Goal: Task Accomplishment & Management: Use online tool/utility

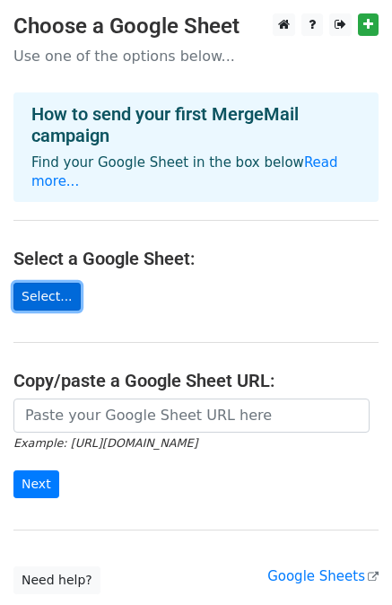
click at [36, 283] on link "Select..." at bounding box center [46, 297] width 67 height 28
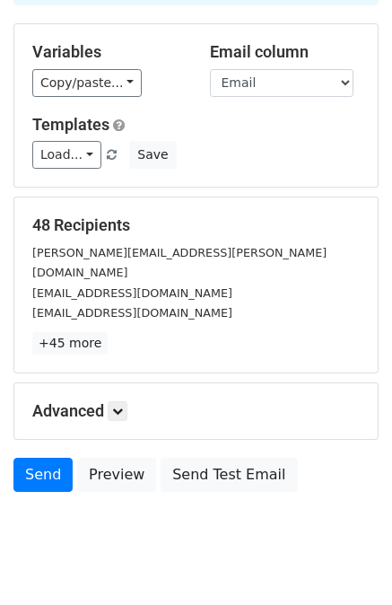
scroll to position [162, 0]
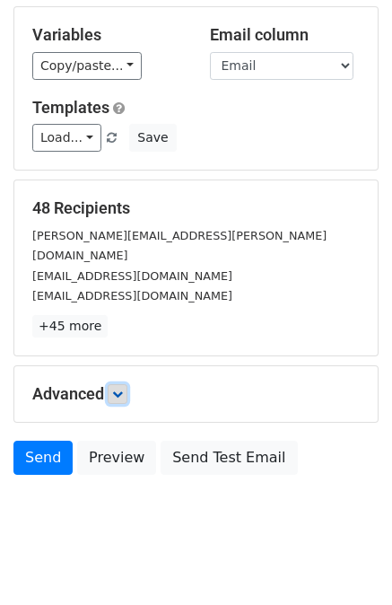
click at [127, 384] on link at bounding box center [118, 394] width 20 height 20
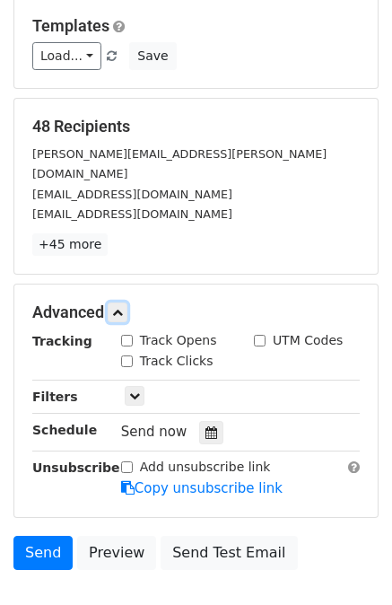
scroll to position [336, 0]
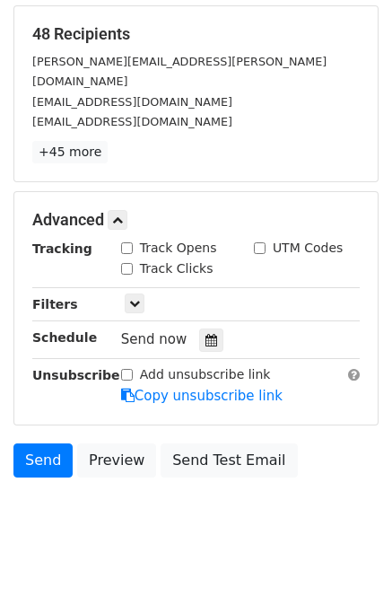
click at [129, 242] on input "Track Opens" at bounding box center [127, 248] width 12 height 12
checkbox input "true"
click at [127, 263] on input "Track Clicks" at bounding box center [127, 269] width 12 height 12
checkbox input "true"
click at [119, 210] on link at bounding box center [118, 220] width 20 height 20
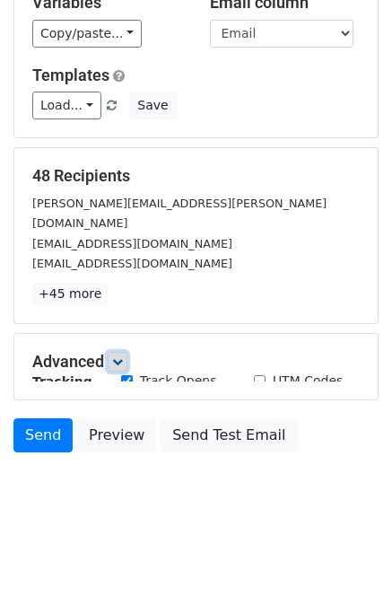
scroll to position [162, 0]
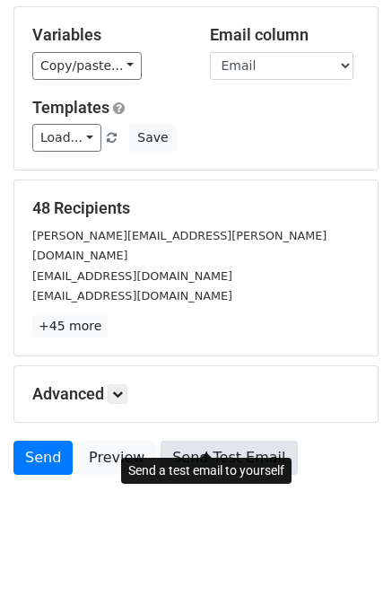
click at [191, 441] on link "Send Test Email" at bounding box center [229, 458] width 136 height 34
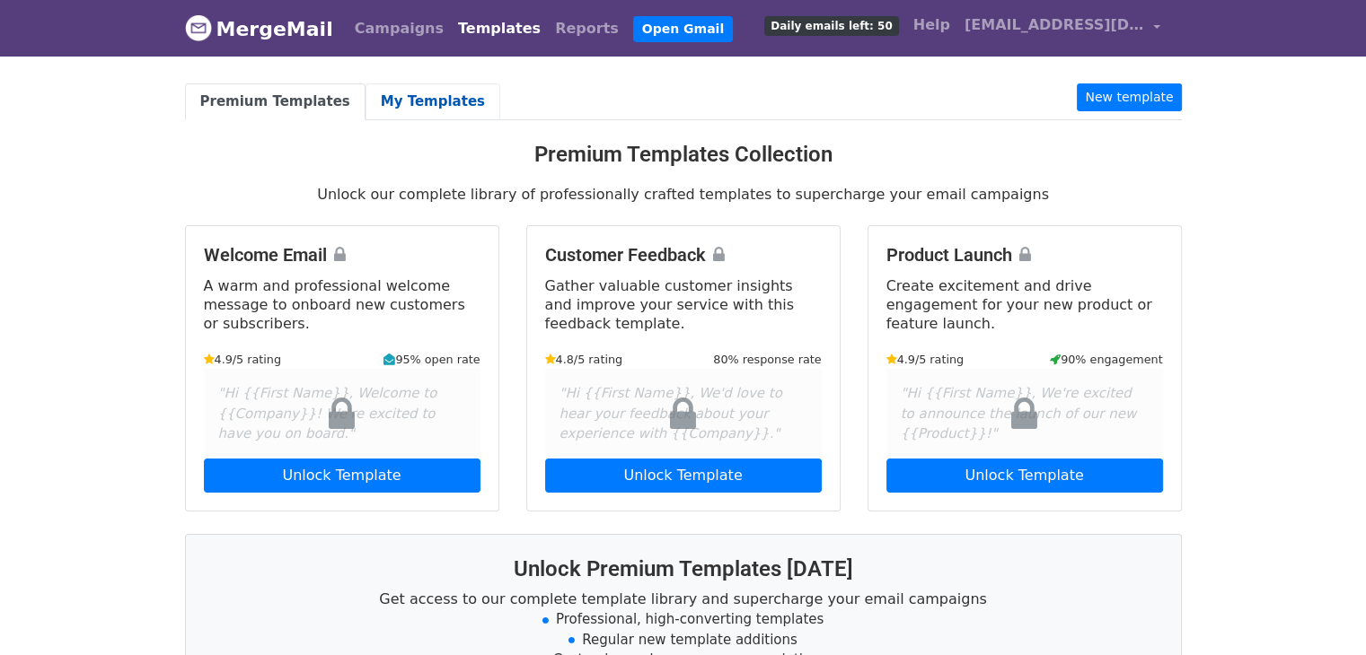
click at [384, 105] on link "My Templates" at bounding box center [432, 101] width 135 height 37
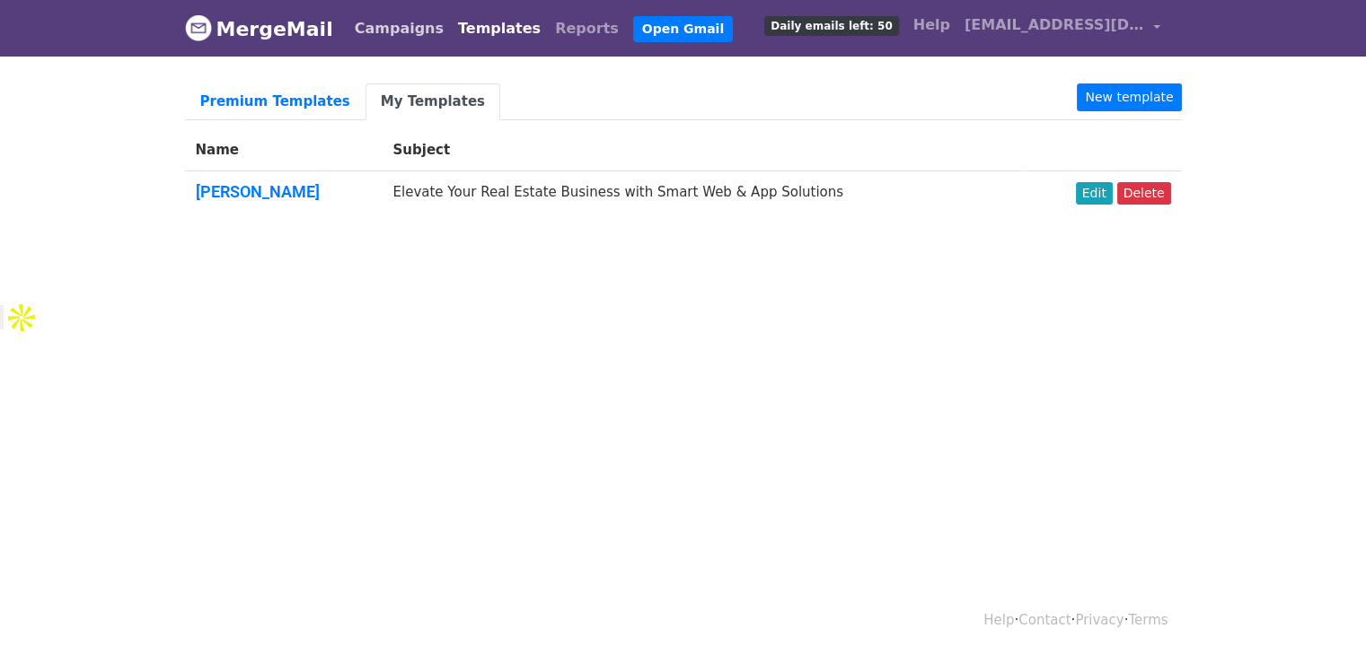
click at [361, 36] on link "Campaigns" at bounding box center [398, 29] width 103 height 36
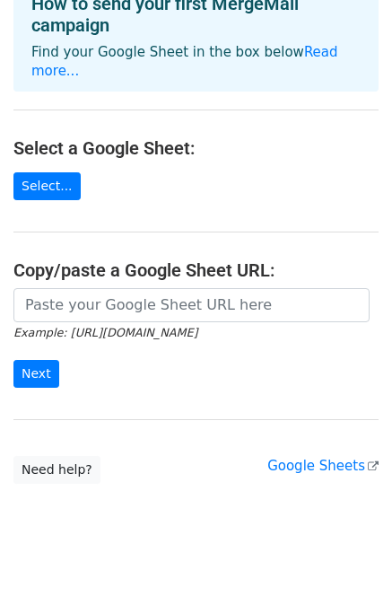
scroll to position [111, 0]
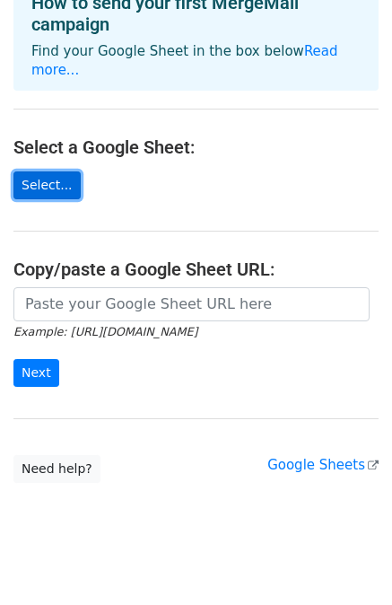
click at [40, 171] on link "Select..." at bounding box center [46, 185] width 67 height 28
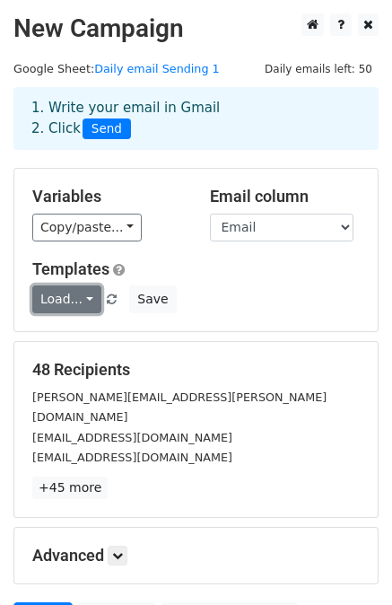
click at [76, 304] on link "Load..." at bounding box center [66, 300] width 69 height 28
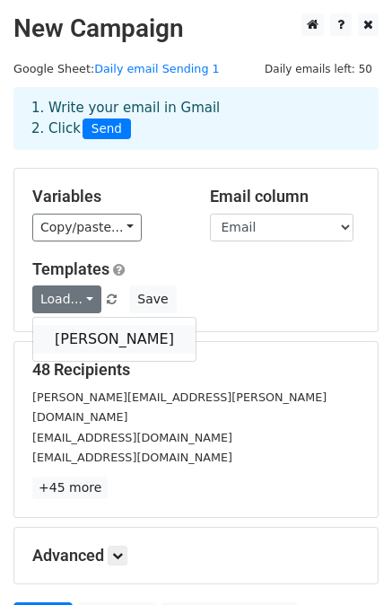
click at [92, 342] on link "[PERSON_NAME]" at bounding box center [114, 339] width 163 height 29
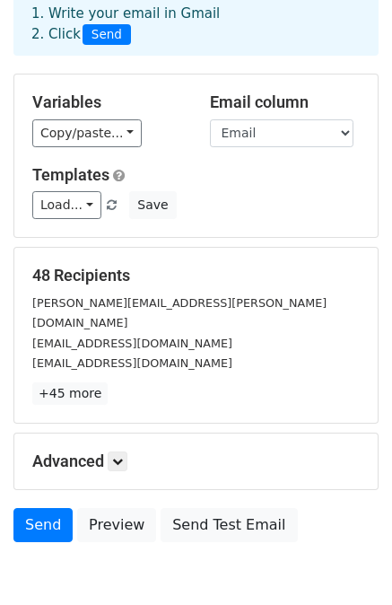
scroll to position [162, 0]
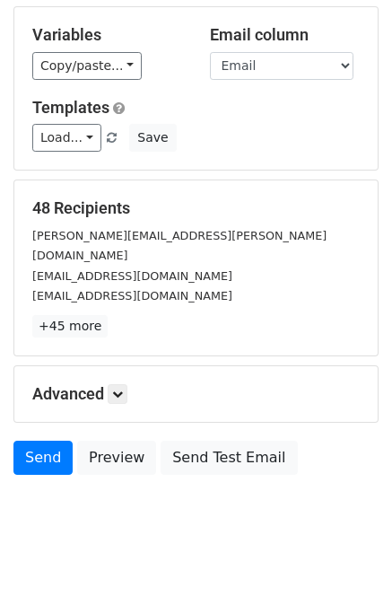
click at [111, 384] on h5 "Advanced" at bounding box center [196, 394] width 328 height 20
click at [117, 389] on icon at bounding box center [117, 394] width 11 height 11
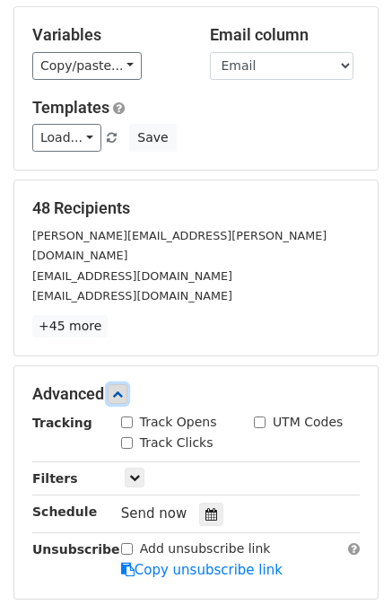
scroll to position [251, 0]
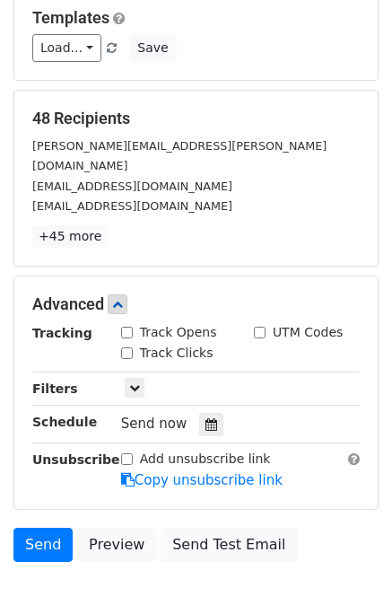
drag, startPoint x: 128, startPoint y: 310, endPoint x: 126, endPoint y: 348, distance: 38.7
click at [128, 323] on div "Track Opens" at bounding box center [169, 332] width 96 height 19
click at [126, 347] on input "Track Clicks" at bounding box center [127, 353] width 12 height 12
checkbox input "true"
click at [127, 327] on input "Track Opens" at bounding box center [127, 333] width 12 height 12
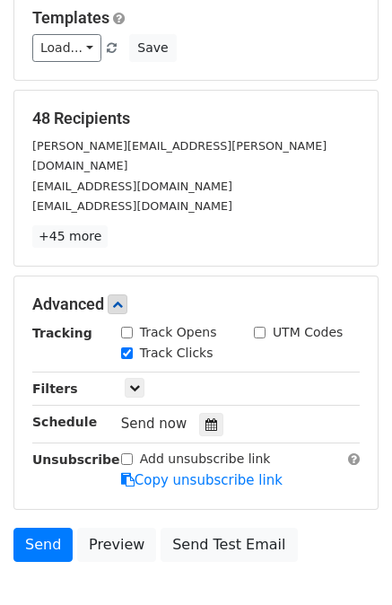
checkbox input "true"
click at [123, 299] on icon at bounding box center [117, 304] width 11 height 11
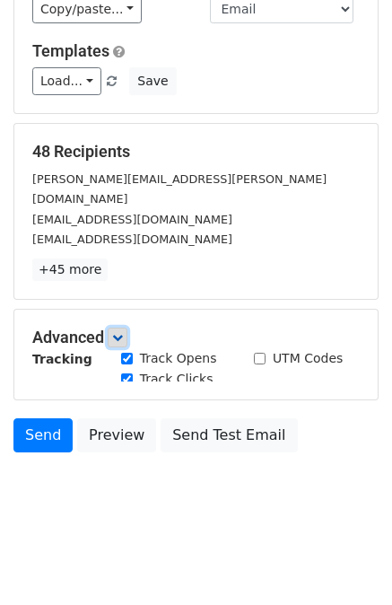
scroll to position [162, 0]
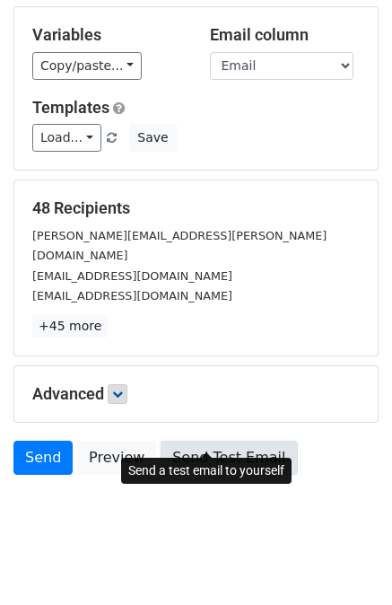
click at [215, 441] on link "Send Test Email" at bounding box center [229, 458] width 136 height 34
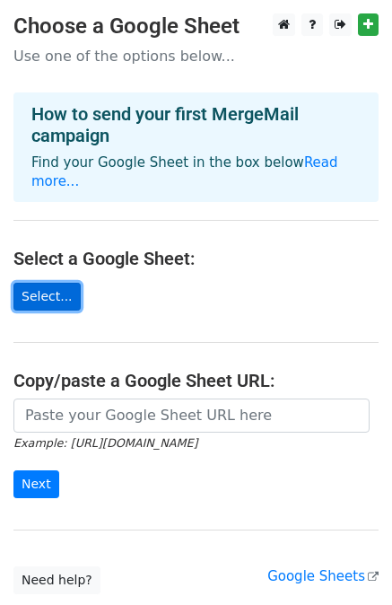
click at [53, 283] on link "Select..." at bounding box center [46, 297] width 67 height 28
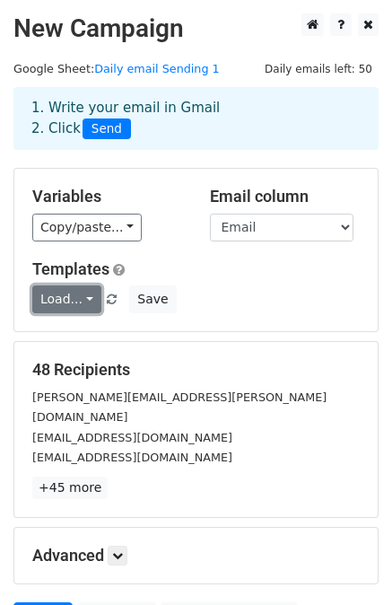
click at [81, 304] on link "Load..." at bounding box center [66, 300] width 69 height 28
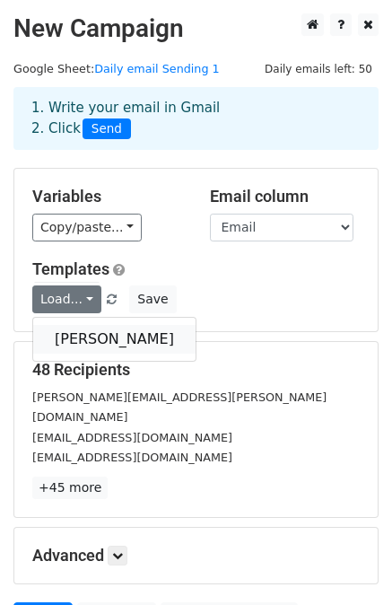
click at [79, 342] on link "[PERSON_NAME]" at bounding box center [114, 339] width 163 height 29
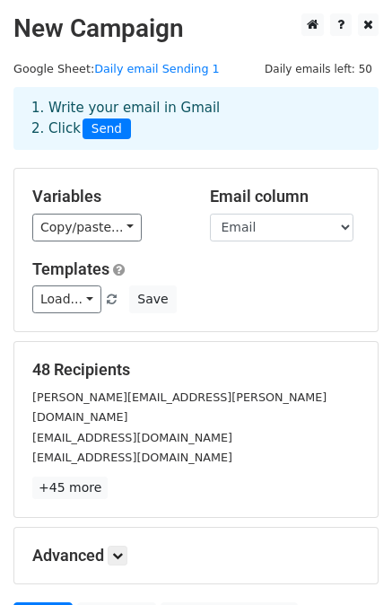
scroll to position [162, 0]
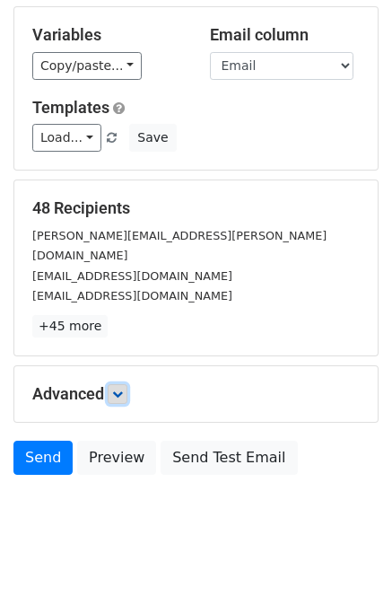
click at [123, 389] on icon at bounding box center [117, 394] width 11 height 11
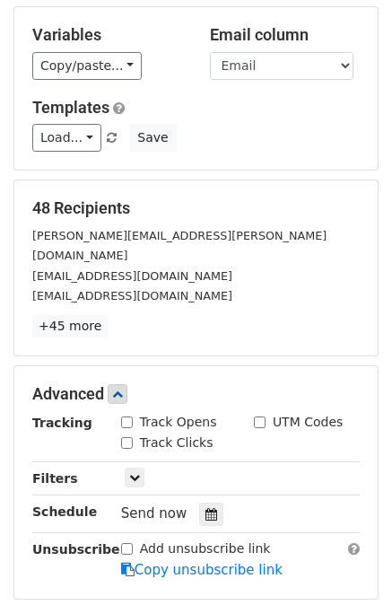
click at [126, 417] on input "Track Opens" at bounding box center [127, 423] width 12 height 12
checkbox input "true"
click at [122, 437] on input "Track Clicks" at bounding box center [127, 443] width 12 height 12
checkbox input "true"
click at [121, 389] on icon at bounding box center [117, 394] width 11 height 11
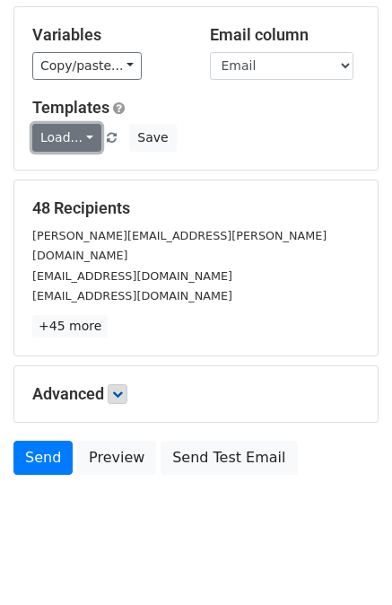
click at [83, 136] on link "Load..." at bounding box center [66, 138] width 69 height 28
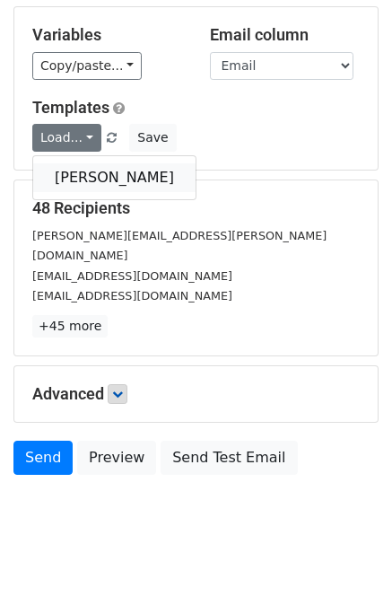
click at [105, 175] on link "[PERSON_NAME]" at bounding box center [114, 177] width 163 height 29
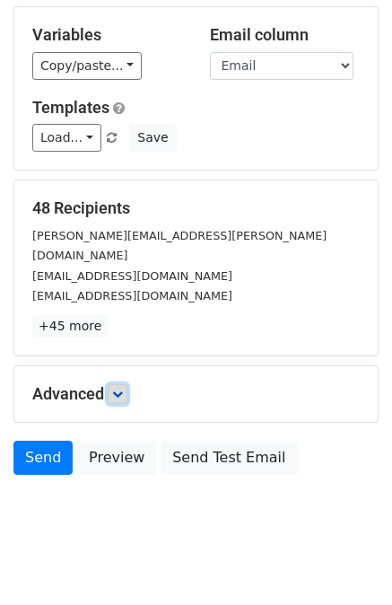
click at [111, 384] on link at bounding box center [118, 394] width 20 height 20
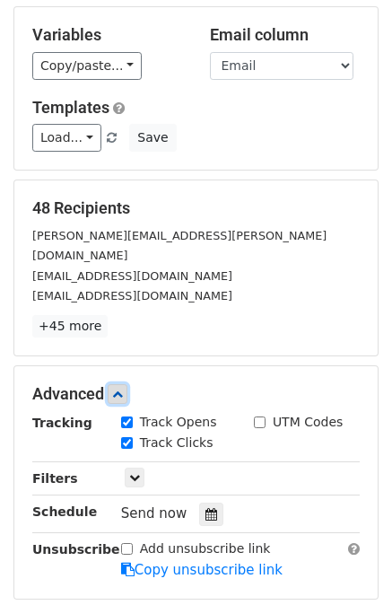
click at [122, 384] on link at bounding box center [118, 394] width 20 height 20
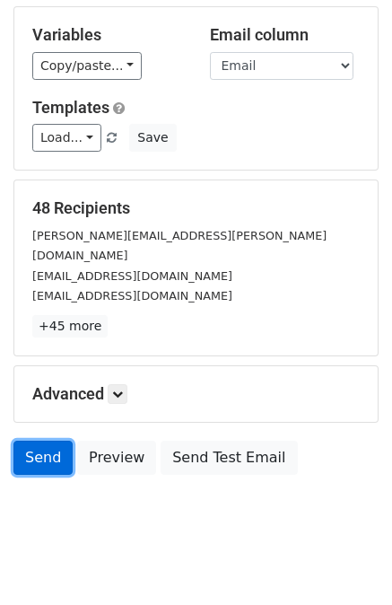
click at [54, 441] on link "Send" at bounding box center [42, 458] width 59 height 34
click at [39, 441] on link "Send" at bounding box center [42, 458] width 59 height 34
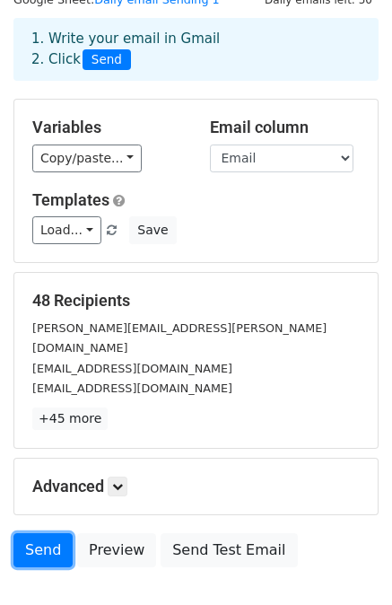
scroll to position [0, 0]
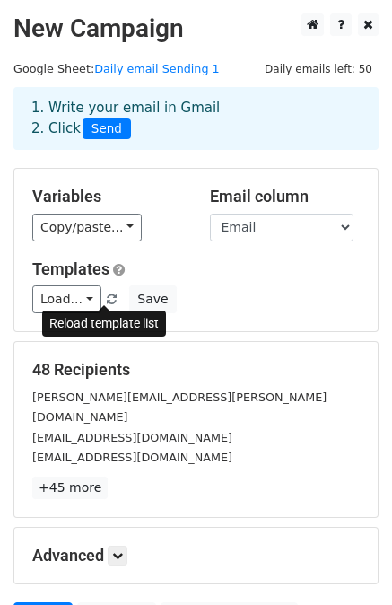
click at [107, 299] on span at bounding box center [112, 300] width 10 height 12
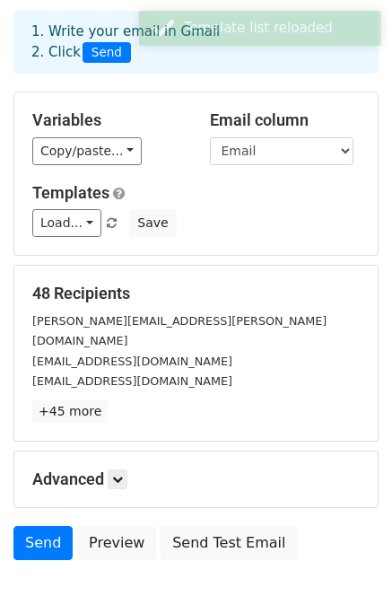
scroll to position [162, 0]
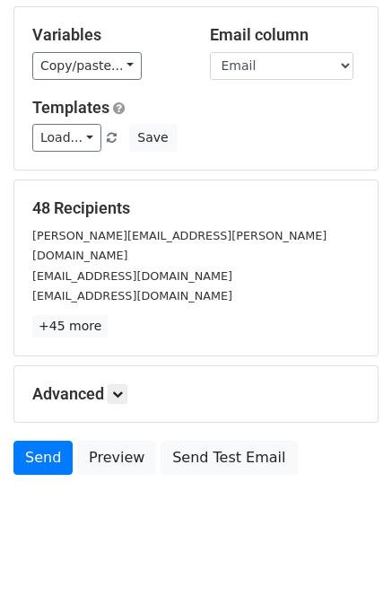
click at [101, 384] on h5 "Advanced" at bounding box center [196, 394] width 328 height 20
click at [123, 389] on icon at bounding box center [117, 394] width 11 height 11
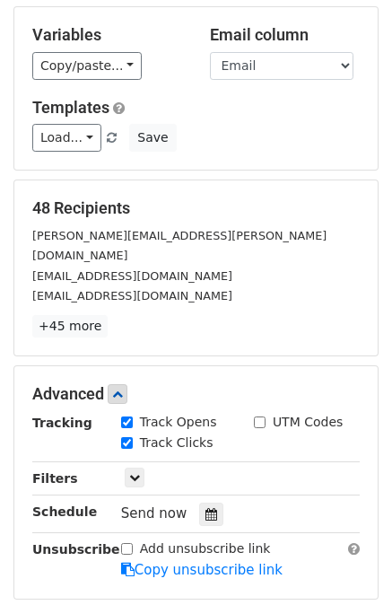
click at [123, 417] on input "Track Opens" at bounding box center [127, 423] width 12 height 12
checkbox input "false"
click at [127, 437] on input "Track Clicks" at bounding box center [127, 443] width 12 height 12
checkbox input "false"
click at [123, 389] on icon at bounding box center [117, 394] width 11 height 11
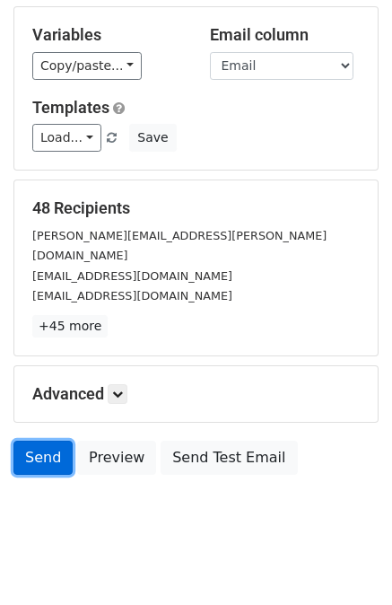
click at [48, 441] on link "Send" at bounding box center [42, 458] width 59 height 34
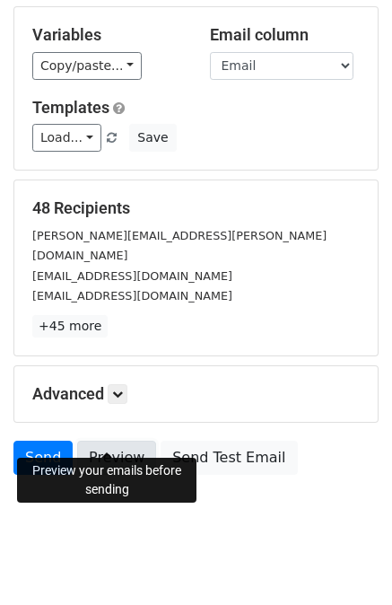
click at [101, 441] on link "Preview" at bounding box center [116, 458] width 79 height 34
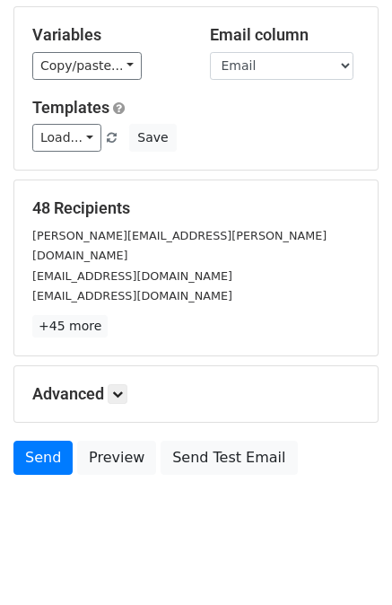
click at [277, 456] on div "Send Preview Send Test Email" at bounding box center [196, 462] width 392 height 43
click at [37, 441] on link "Send" at bounding box center [42, 458] width 59 height 34
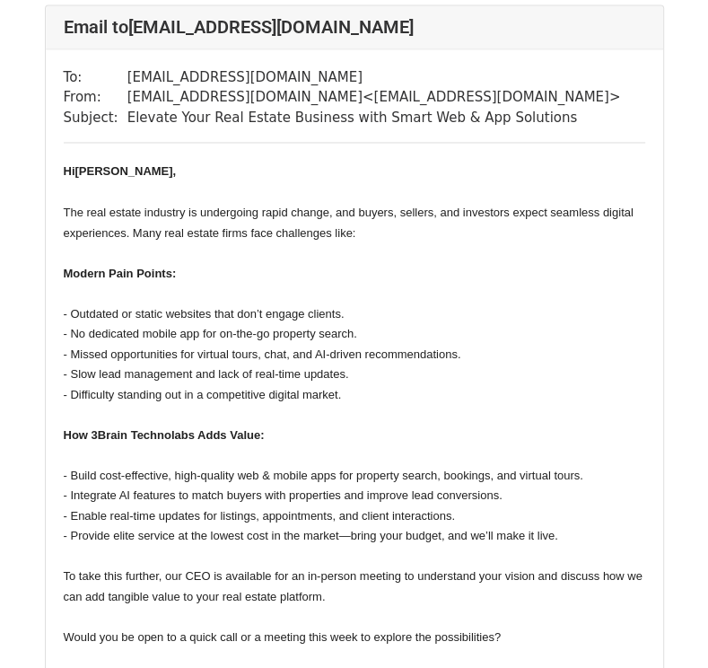
scroll to position [5297, 0]
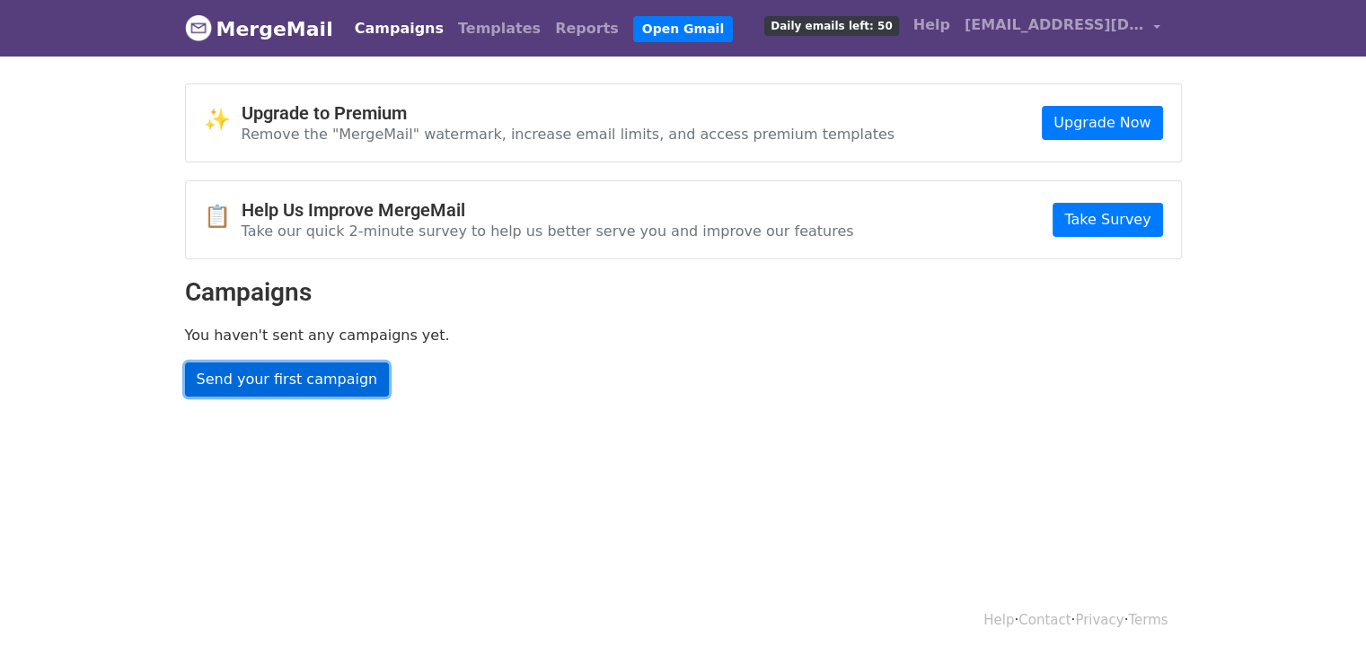
click at [286, 382] on link "Send your first campaign" at bounding box center [287, 380] width 205 height 34
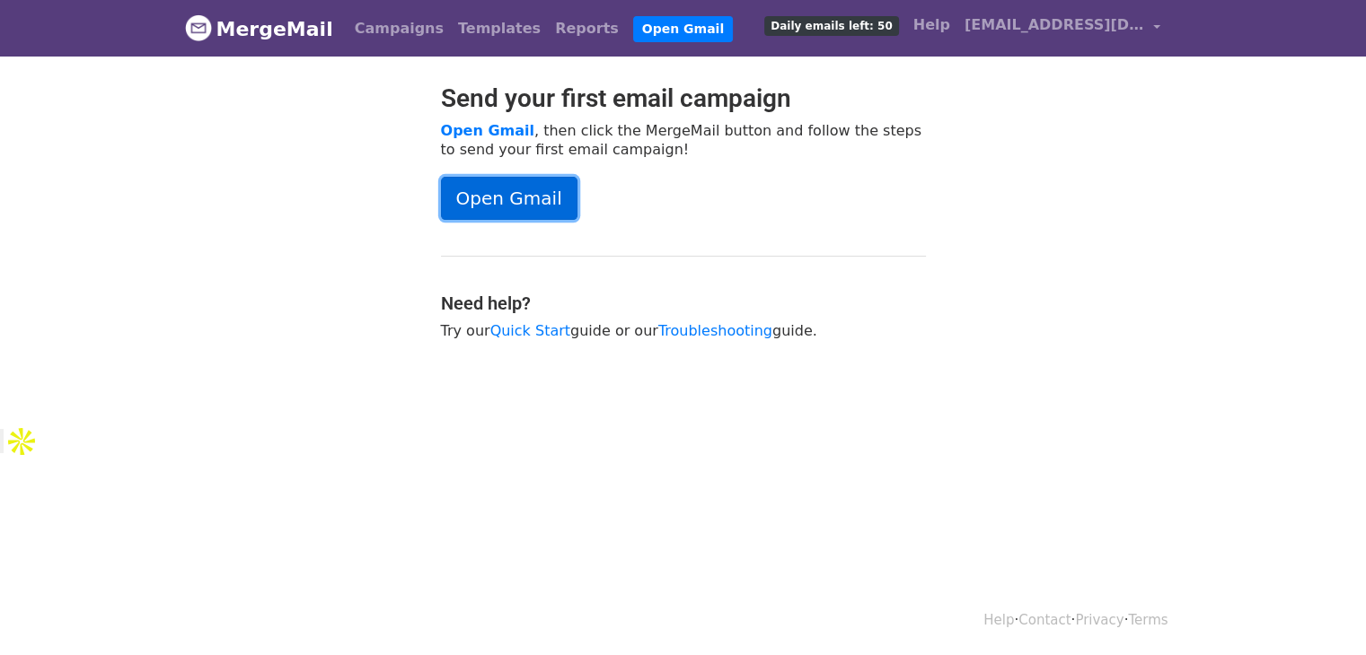
click at [496, 195] on link "Open Gmail" at bounding box center [509, 198] width 136 height 43
click at [548, 33] on link "Reports" at bounding box center [587, 29] width 78 height 36
click at [469, 31] on link "Templates" at bounding box center [499, 29] width 97 height 36
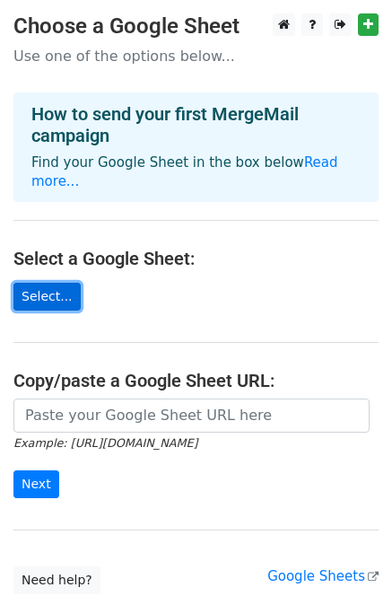
click at [45, 283] on link "Select..." at bounding box center [46, 297] width 67 height 28
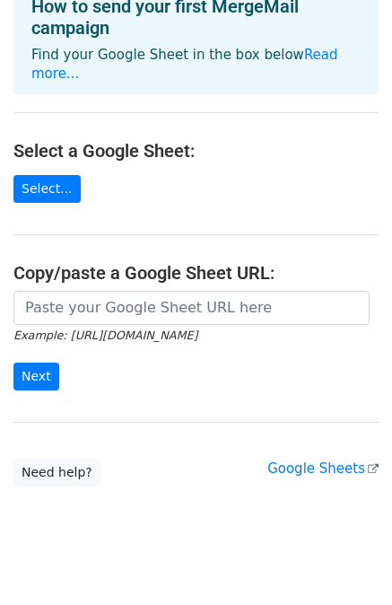
scroll to position [111, 0]
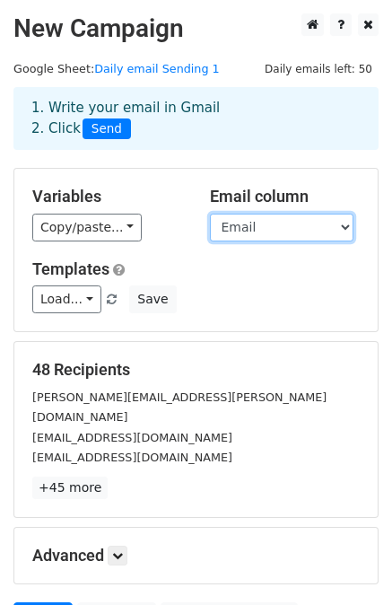
click at [341, 224] on select "First Name Email" at bounding box center [282, 228] width 144 height 28
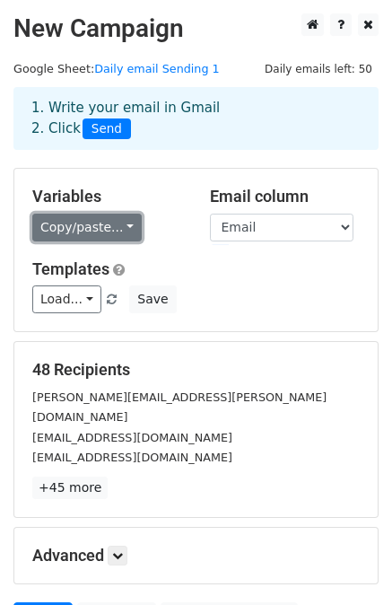
click at [79, 224] on link "Copy/paste..." at bounding box center [87, 228] width 110 height 28
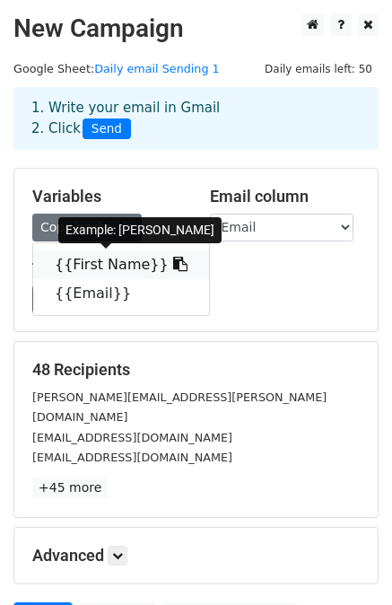
click at [108, 263] on link "{{First Name}}" at bounding box center [121, 264] width 176 height 29
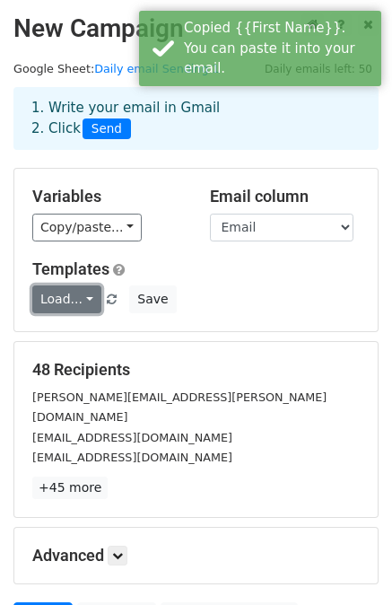
click at [80, 297] on link "Load..." at bounding box center [66, 300] width 69 height 28
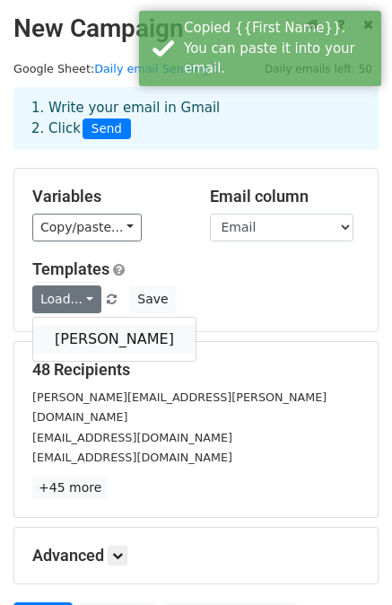
click at [68, 338] on link "[PERSON_NAME]" at bounding box center [114, 339] width 163 height 29
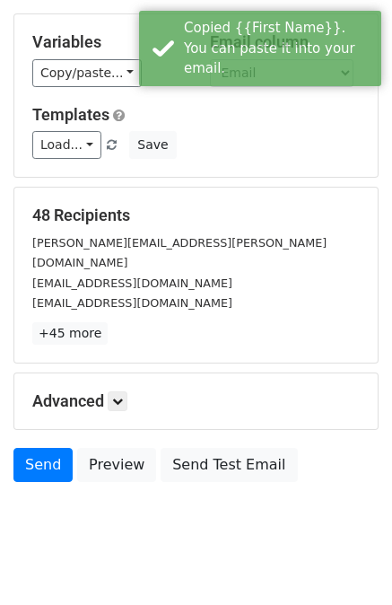
scroll to position [162, 0]
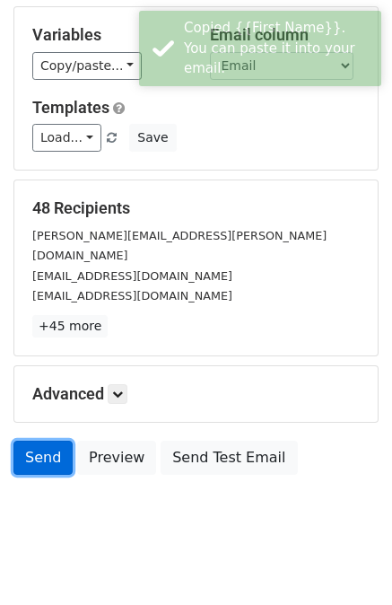
click at [43, 441] on link "Send" at bounding box center [42, 458] width 59 height 34
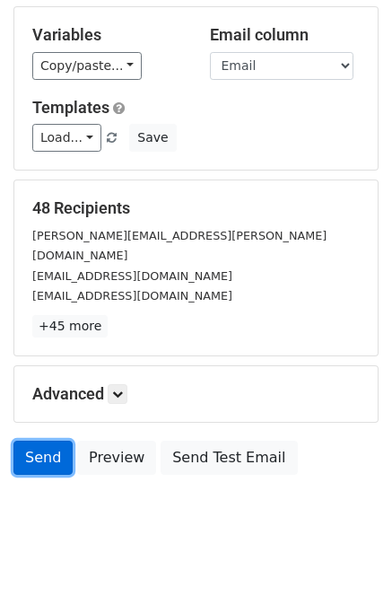
click at [45, 441] on link "Send" at bounding box center [42, 458] width 59 height 34
click at [40, 441] on link "Send" at bounding box center [42, 458] width 59 height 34
click at [46, 441] on link "Send" at bounding box center [42, 458] width 59 height 34
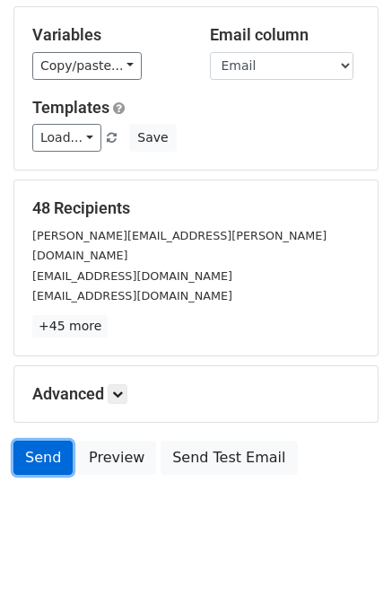
click at [46, 441] on link "Send" at bounding box center [42, 458] width 59 height 34
click at [39, 441] on link "Send" at bounding box center [42, 458] width 59 height 34
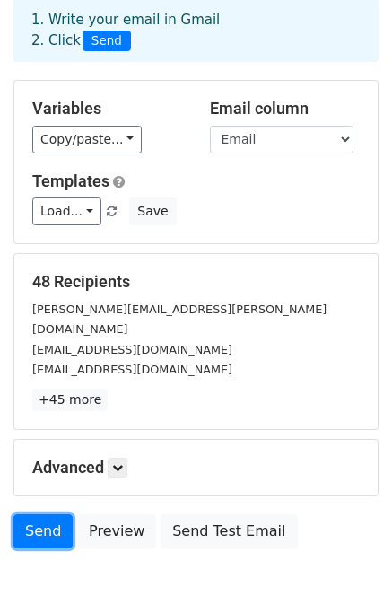
scroll to position [0, 0]
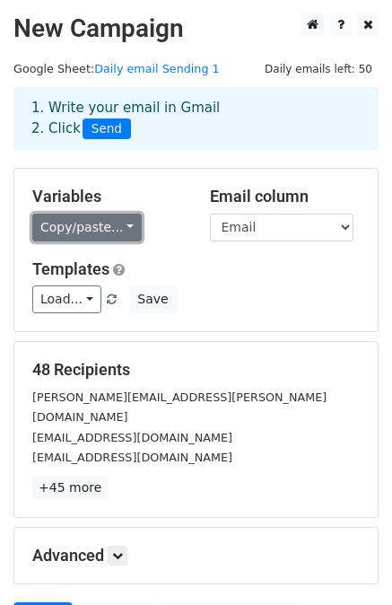
click at [111, 219] on link "Copy/paste..." at bounding box center [87, 228] width 110 height 28
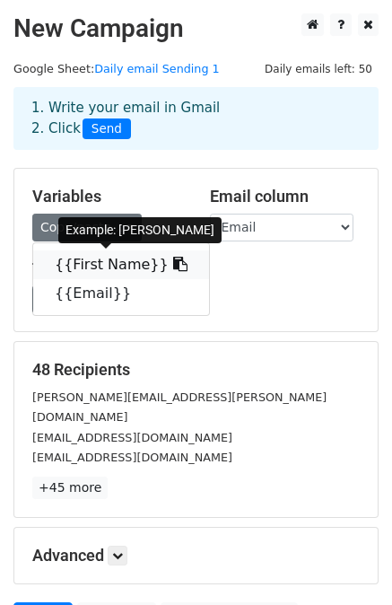
click at [115, 261] on link "{{First Name}}" at bounding box center [121, 264] width 176 height 29
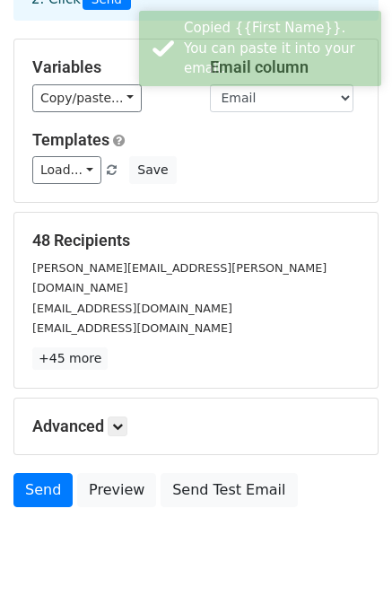
scroll to position [162, 0]
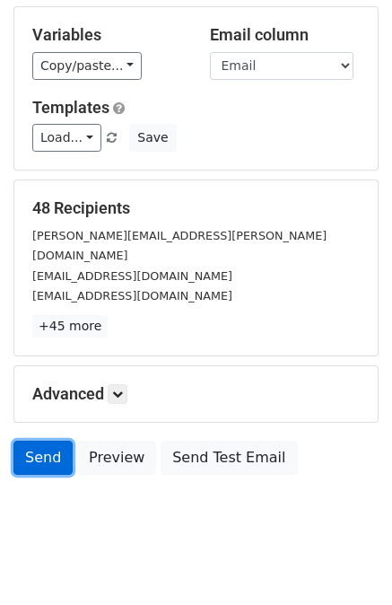
click at [49, 441] on link "Send" at bounding box center [42, 458] width 59 height 34
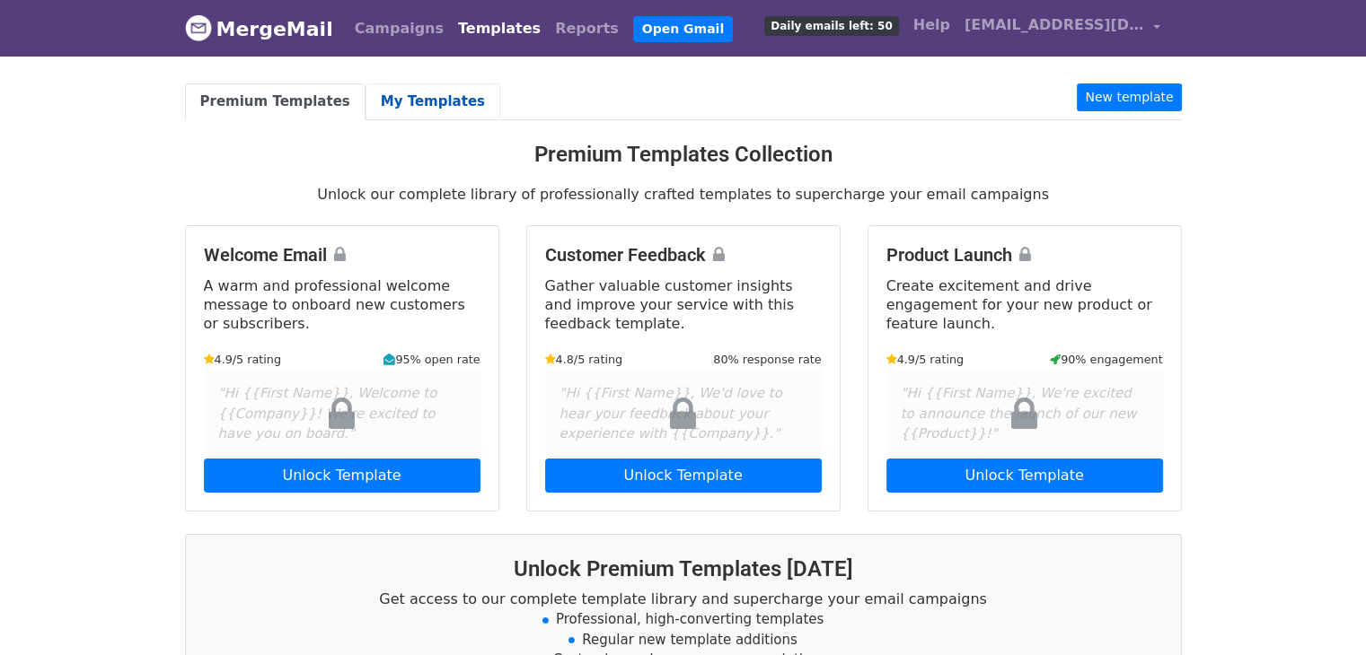
click at [409, 99] on link "My Templates" at bounding box center [432, 101] width 135 height 37
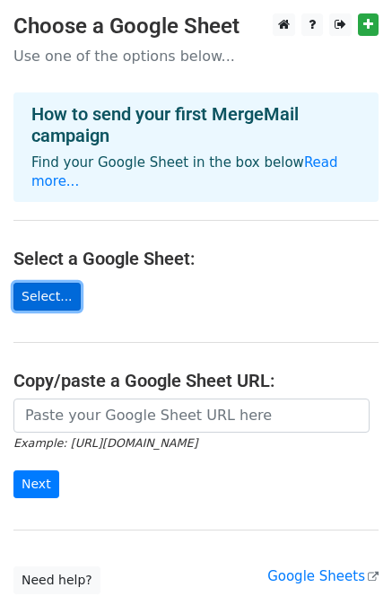
click at [44, 283] on link "Select..." at bounding box center [46, 297] width 67 height 28
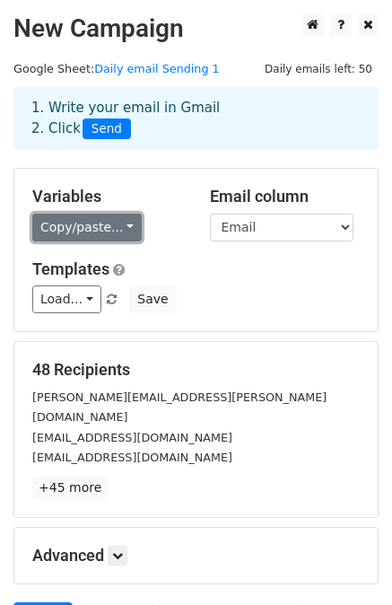
click at [119, 231] on link "Copy/paste..." at bounding box center [87, 228] width 110 height 28
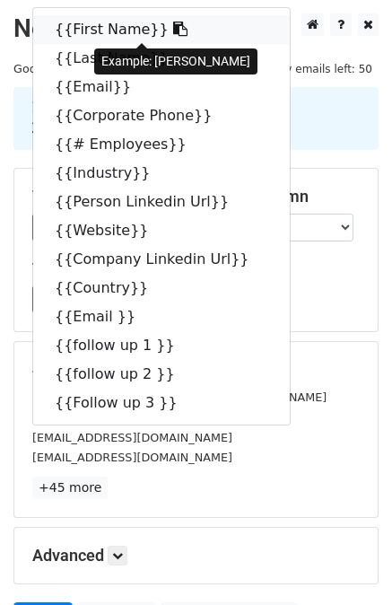
click at [96, 30] on link "{{First Name}}" at bounding box center [161, 29] width 257 height 29
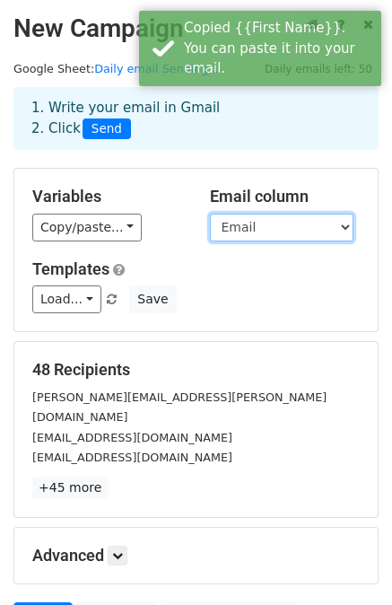
click at [274, 224] on select "First Name Last Name Email Corporate Phone # Employees Industry Person Linkedin…" at bounding box center [282, 228] width 144 height 28
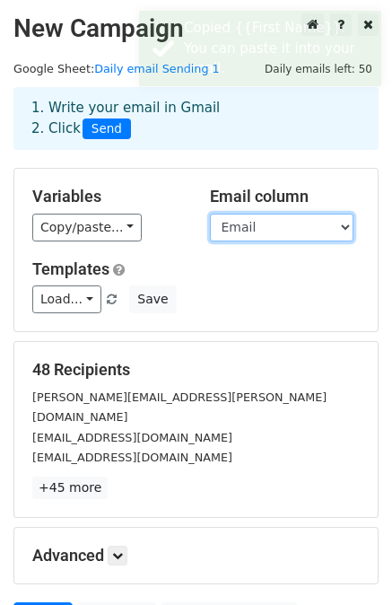
click at [210, 214] on select "First Name Last Name Email Corporate Phone # Employees Industry Person Linkedin…" at bounding box center [282, 228] width 144 height 28
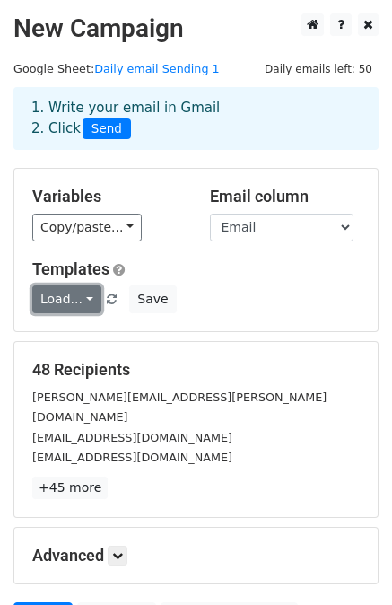
click at [82, 294] on link "Load..." at bounding box center [66, 300] width 69 height 28
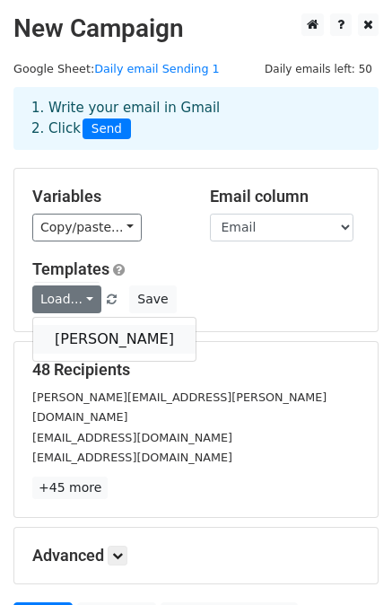
click at [92, 334] on link "[PERSON_NAME]" at bounding box center [114, 339] width 163 height 29
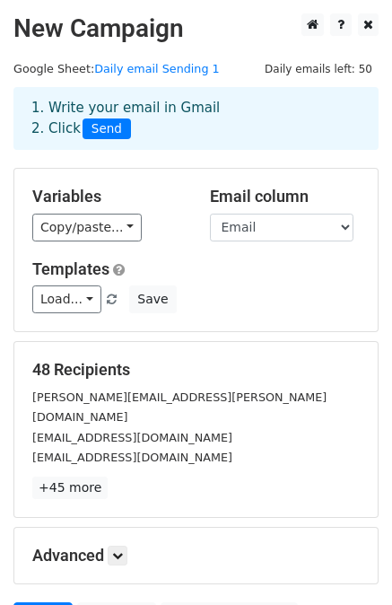
scroll to position [162, 0]
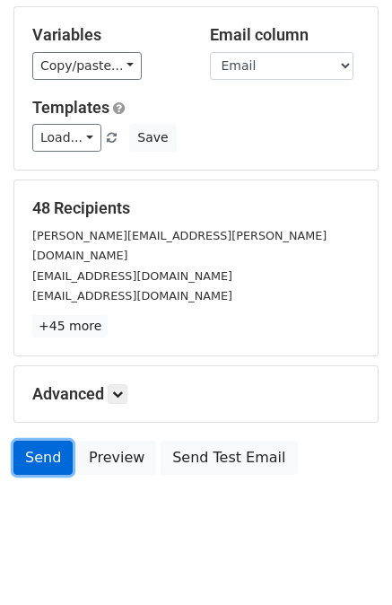
click at [45, 441] on link "Send" at bounding box center [42, 458] width 59 height 34
click at [48, 441] on link "Send" at bounding box center [42, 458] width 59 height 34
click at [43, 441] on link "Send" at bounding box center [42, 458] width 59 height 34
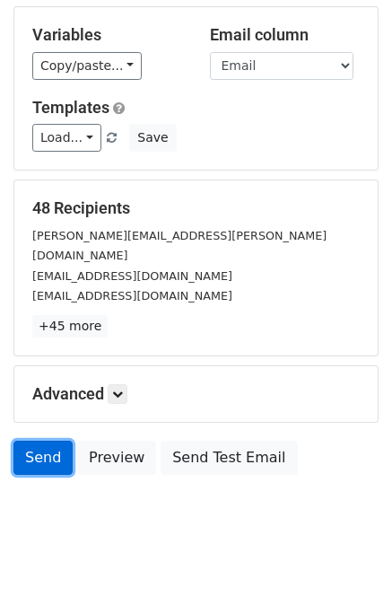
click at [43, 441] on link "Send" at bounding box center [42, 458] width 59 height 34
